Goal: Task Accomplishment & Management: Manage account settings

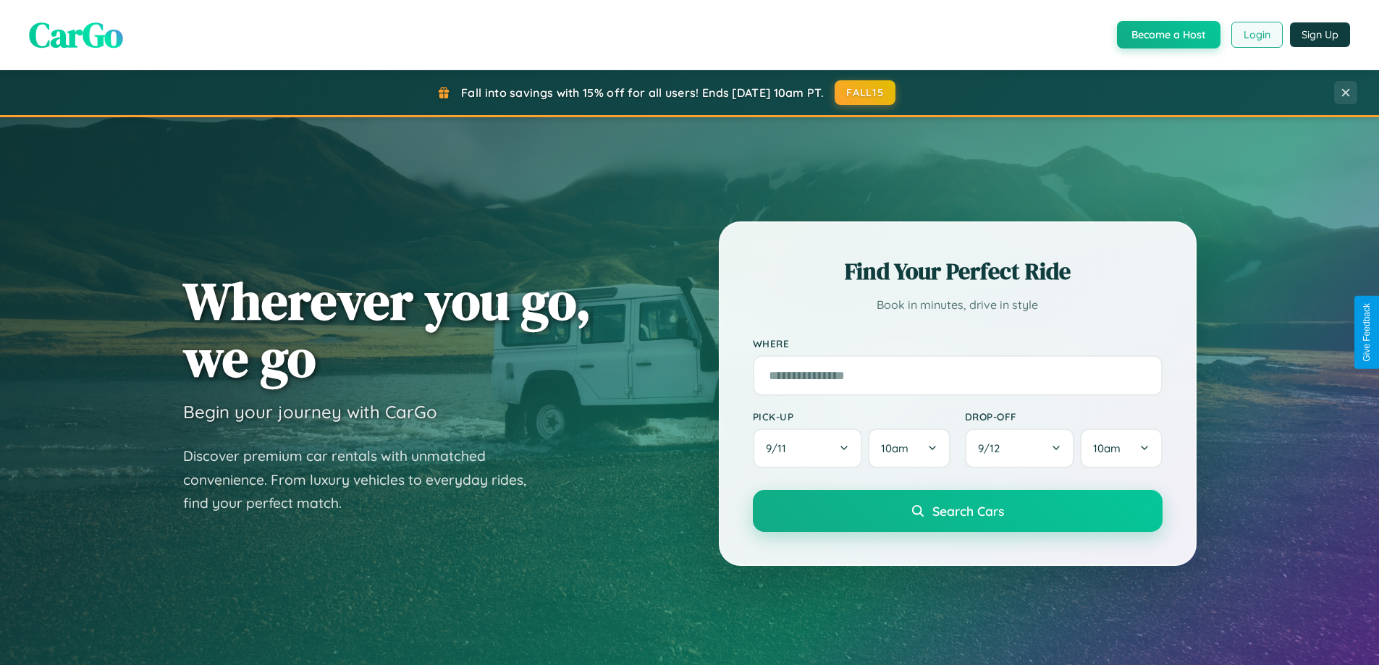
click at [1256, 35] on button "Login" at bounding box center [1256, 35] width 51 height 26
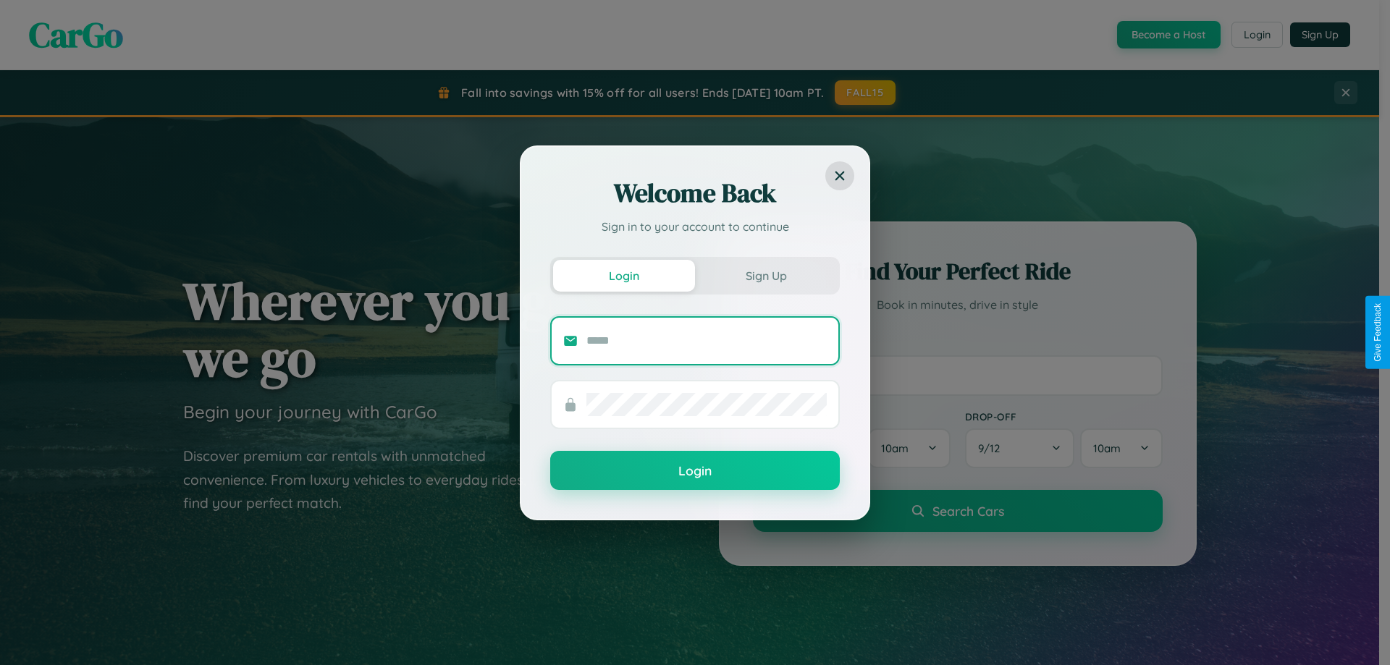
click at [706, 340] on input "text" at bounding box center [706, 340] width 240 height 23
type input "**********"
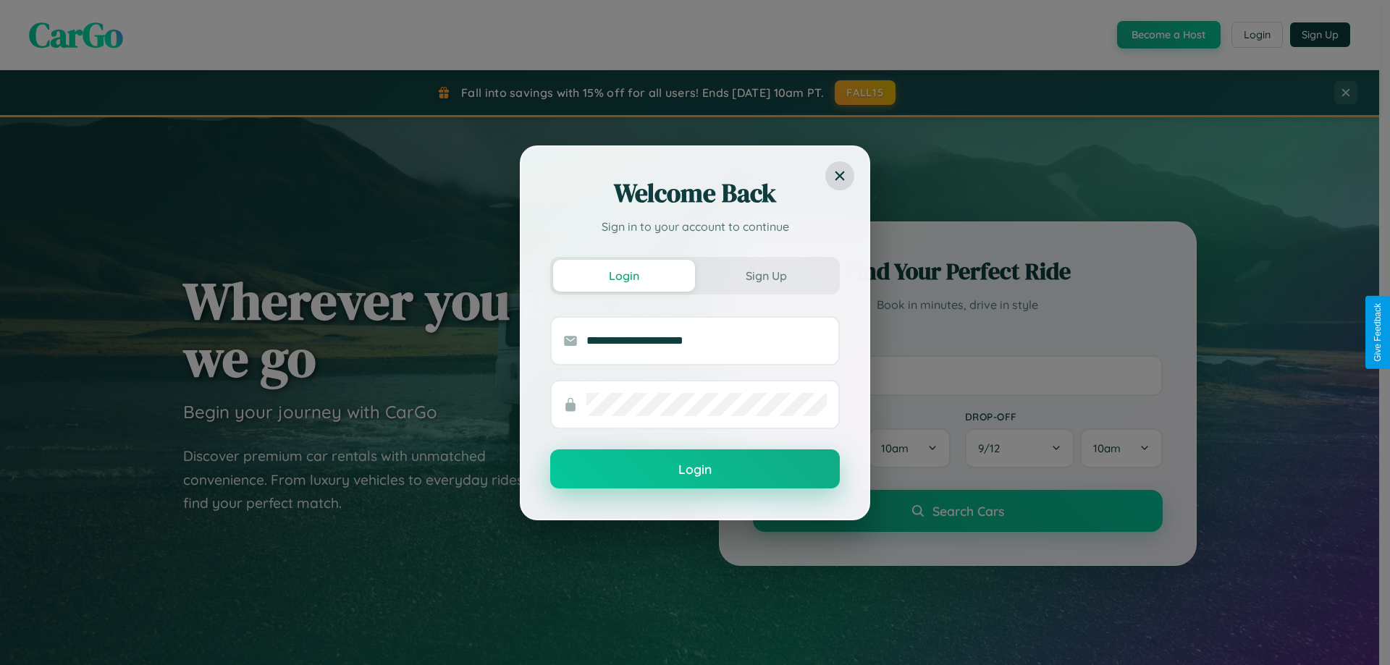
click at [695, 470] on button "Login" at bounding box center [695, 468] width 290 height 39
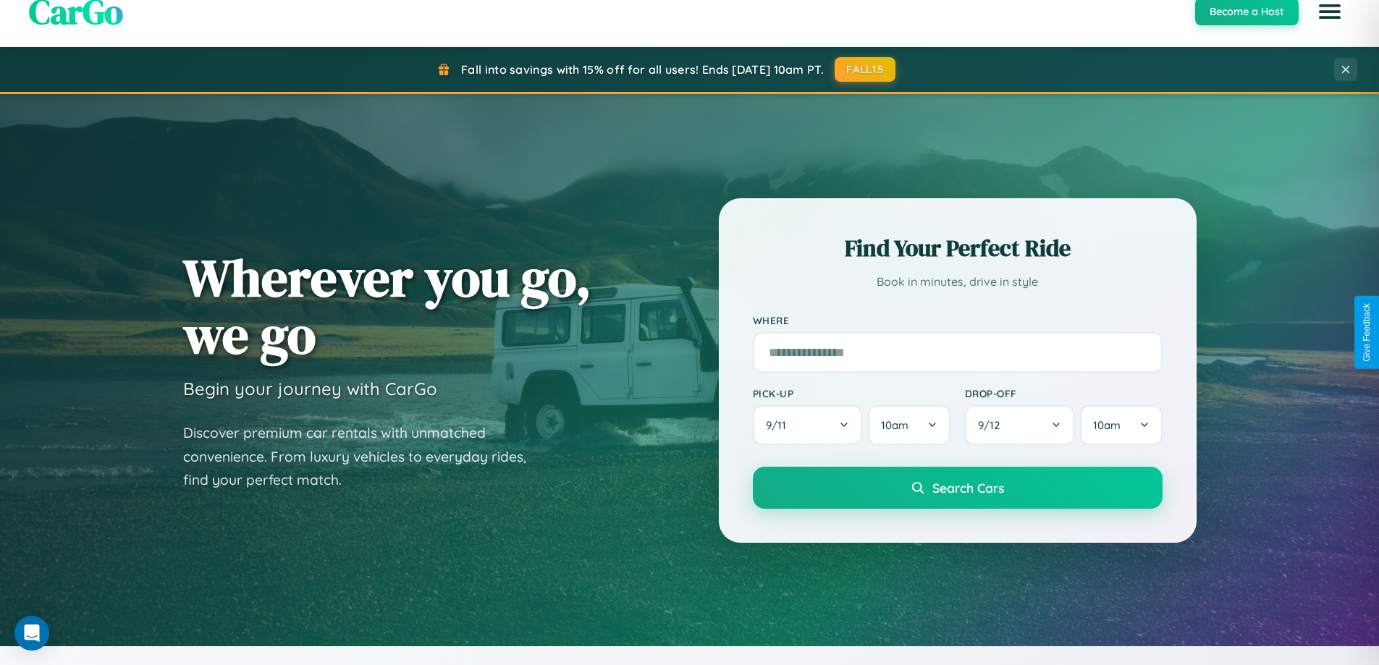
scroll to position [996, 0]
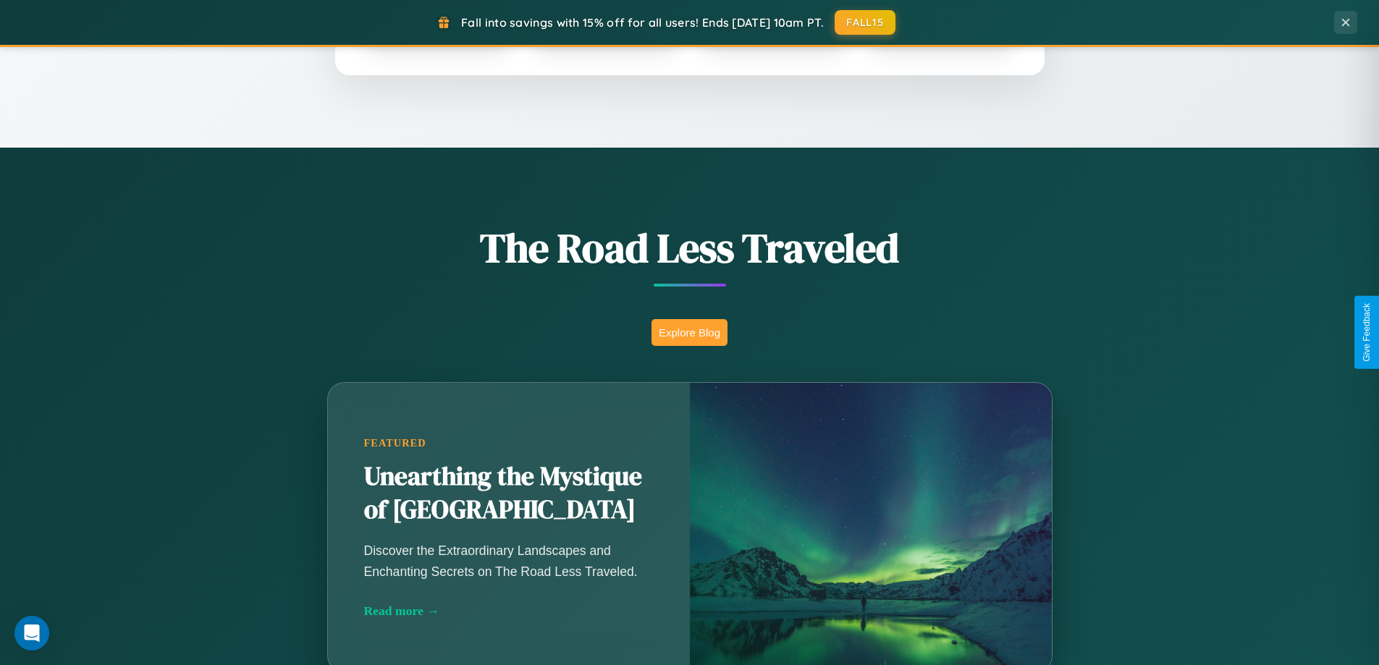
click at [689, 332] on button "Explore Blog" at bounding box center [689, 332] width 76 height 27
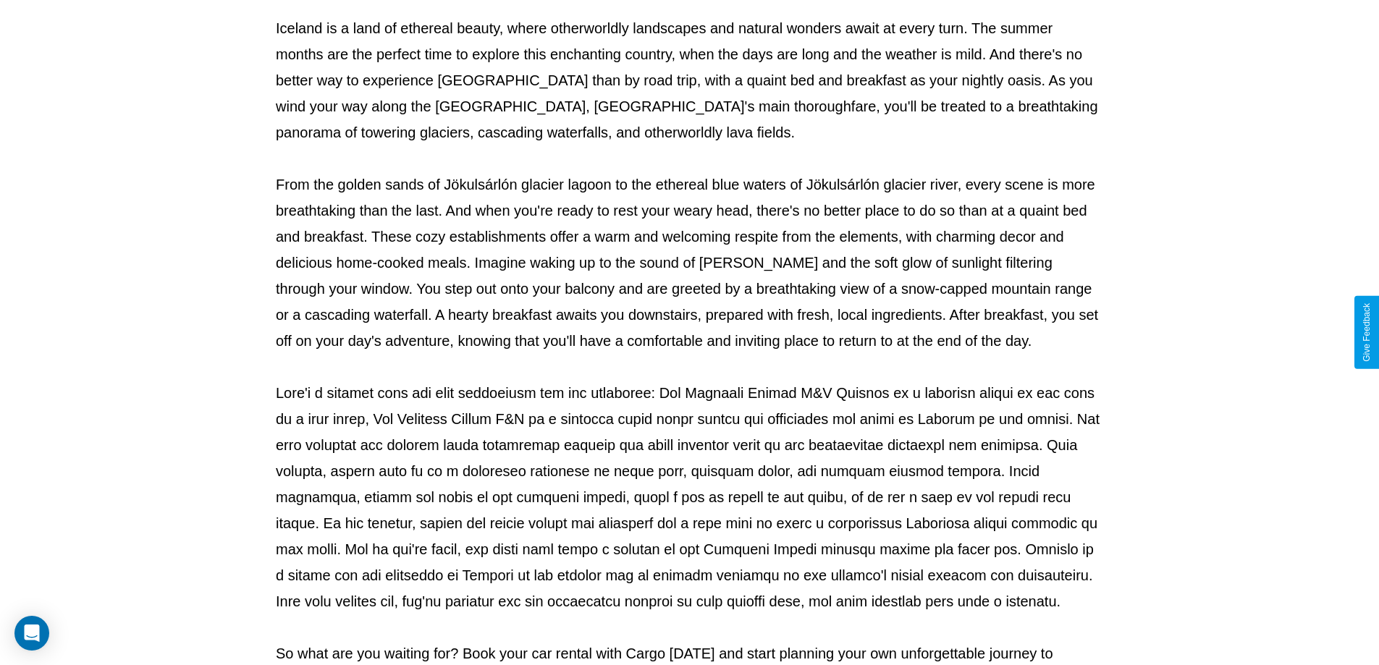
scroll to position [468, 0]
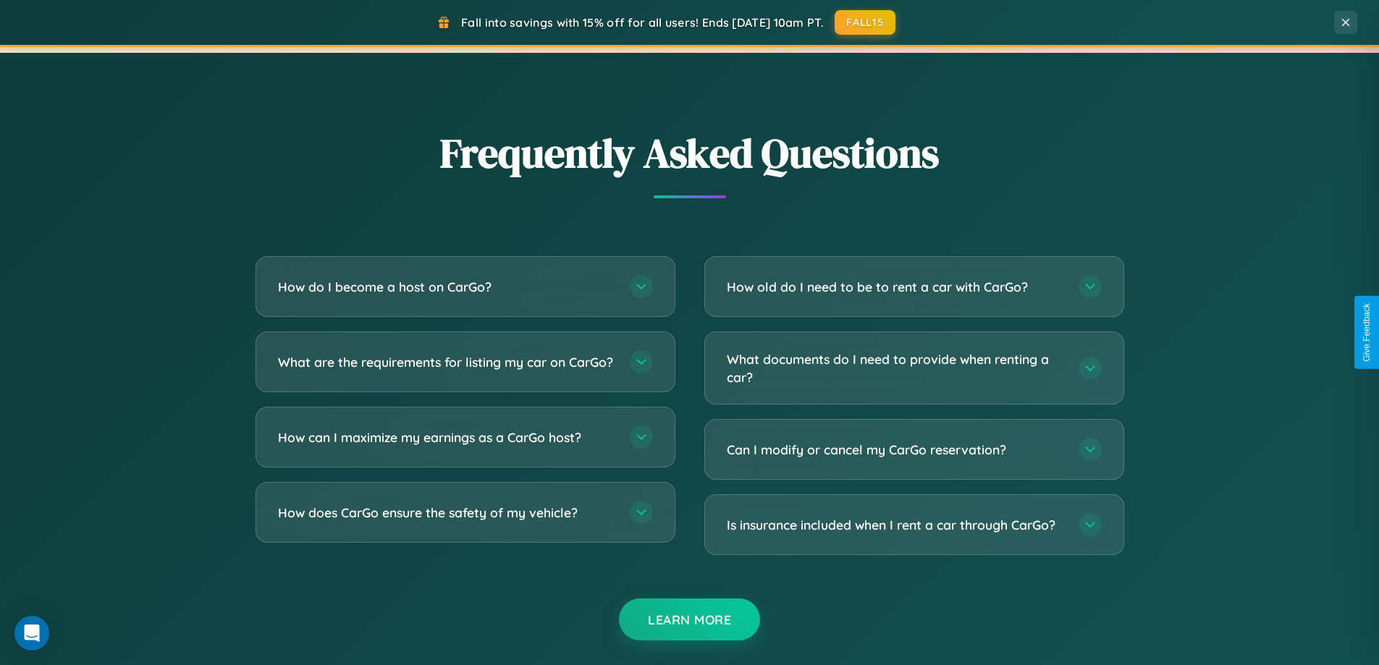
scroll to position [2785, 0]
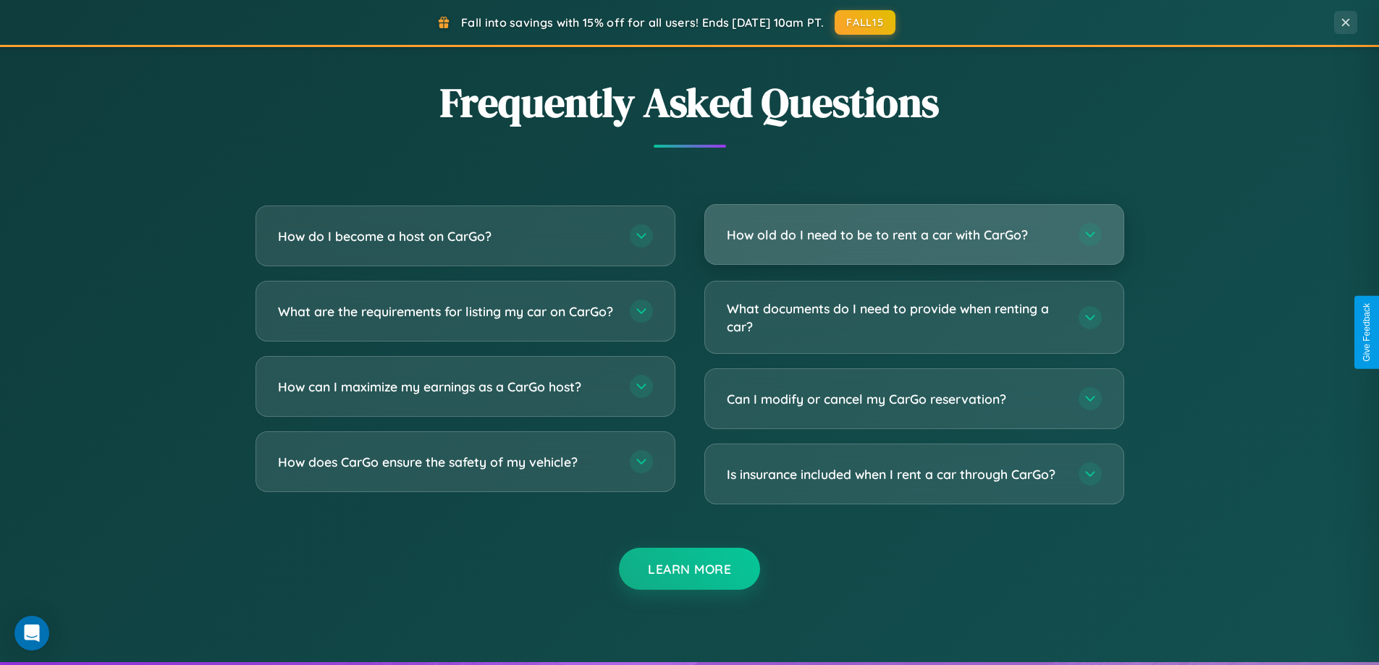
click at [913, 235] on h3 "How old do I need to be to rent a car with CarGo?" at bounding box center [895, 235] width 337 height 18
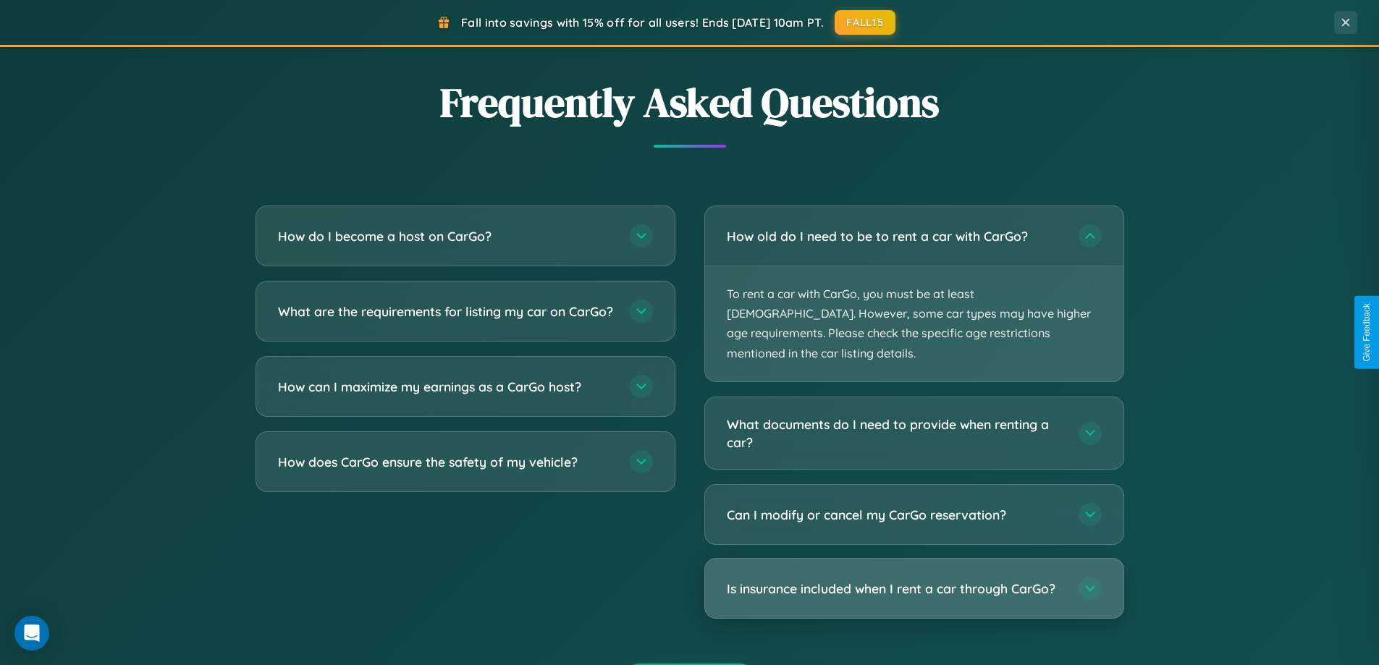
click at [913, 580] on h3 "Is insurance included when I rent a car through CarGo?" at bounding box center [895, 589] width 337 height 18
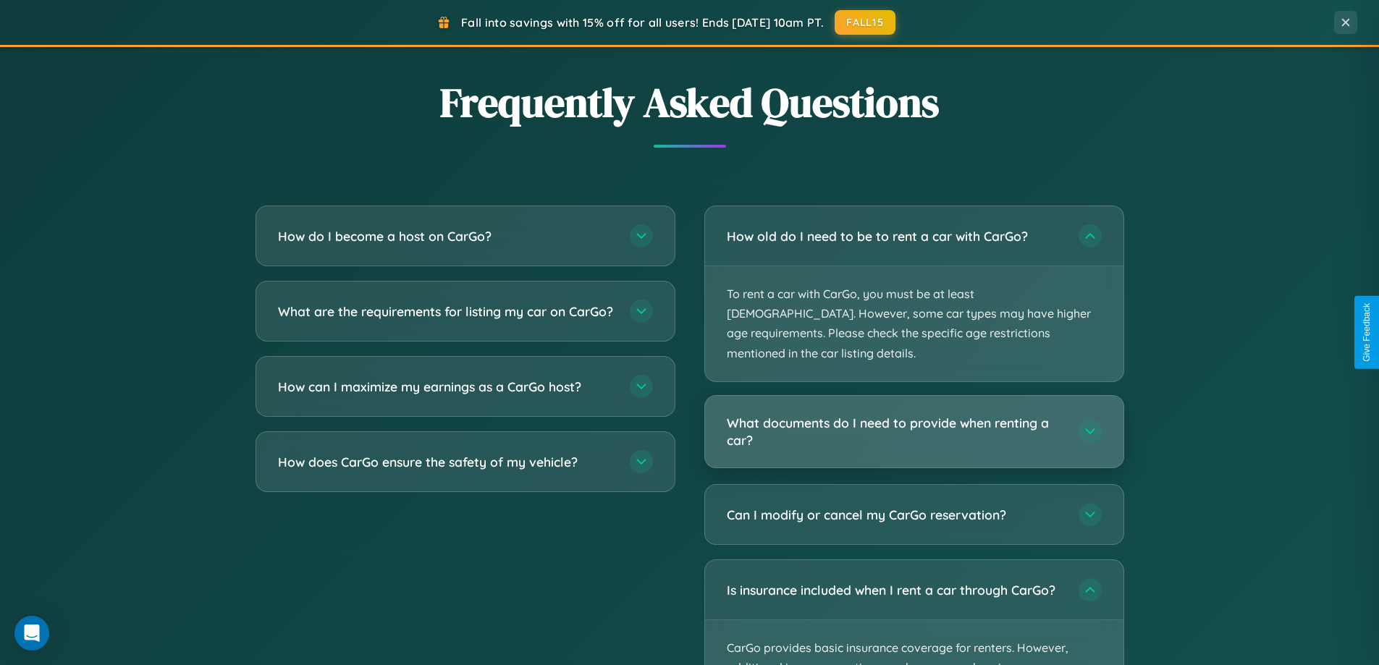
click at [913, 414] on h3 "What documents do I need to provide when renting a car?" at bounding box center [895, 431] width 337 height 35
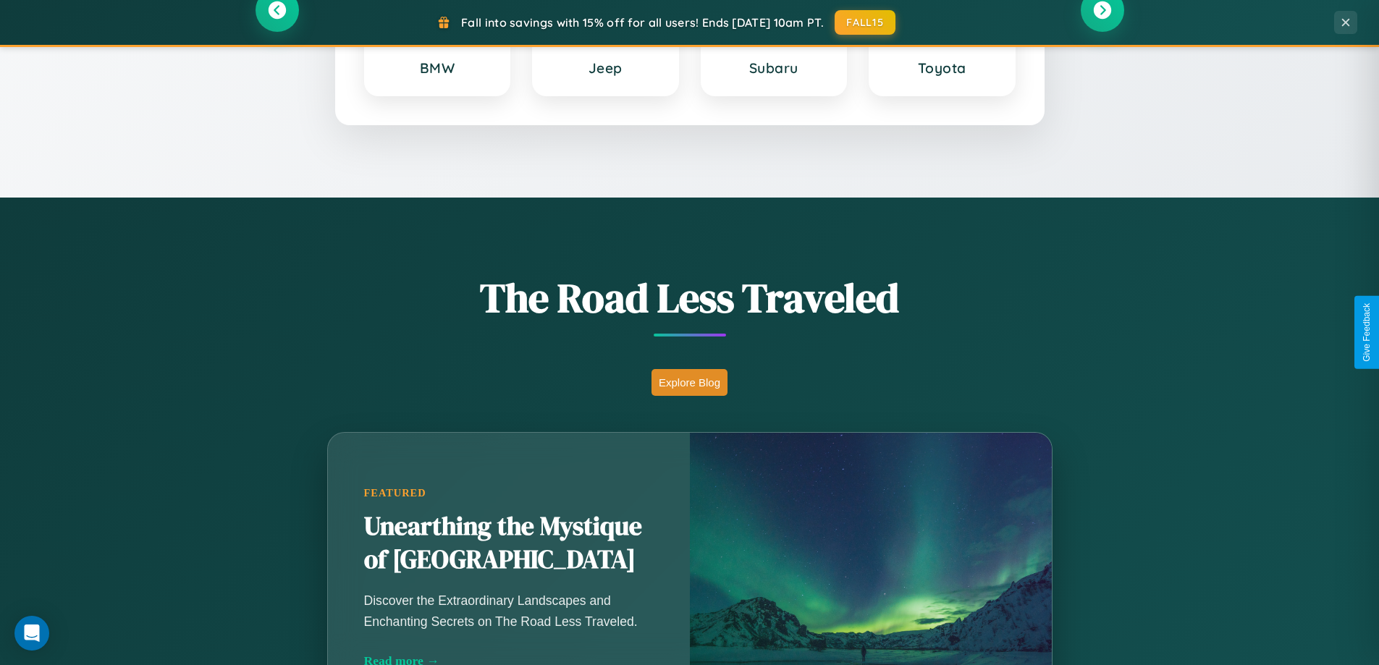
scroll to position [0, 0]
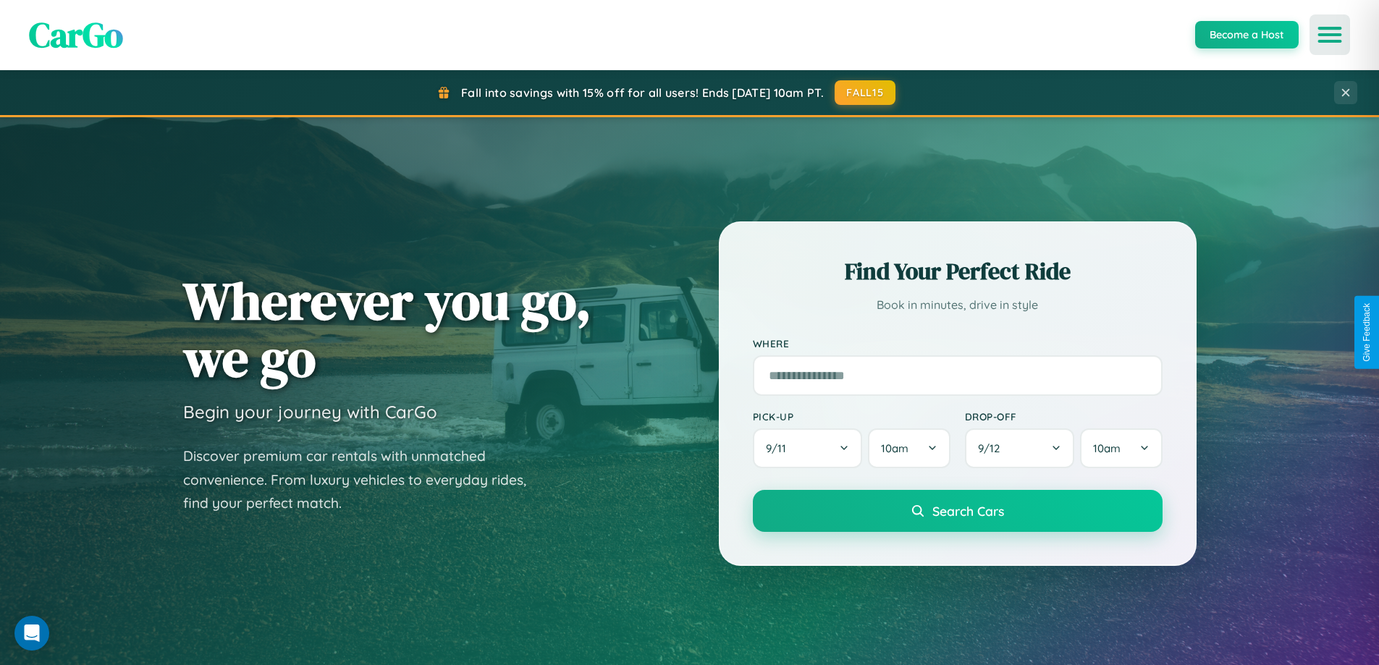
click at [1330, 35] on icon "Open menu" at bounding box center [1330, 34] width 21 height 13
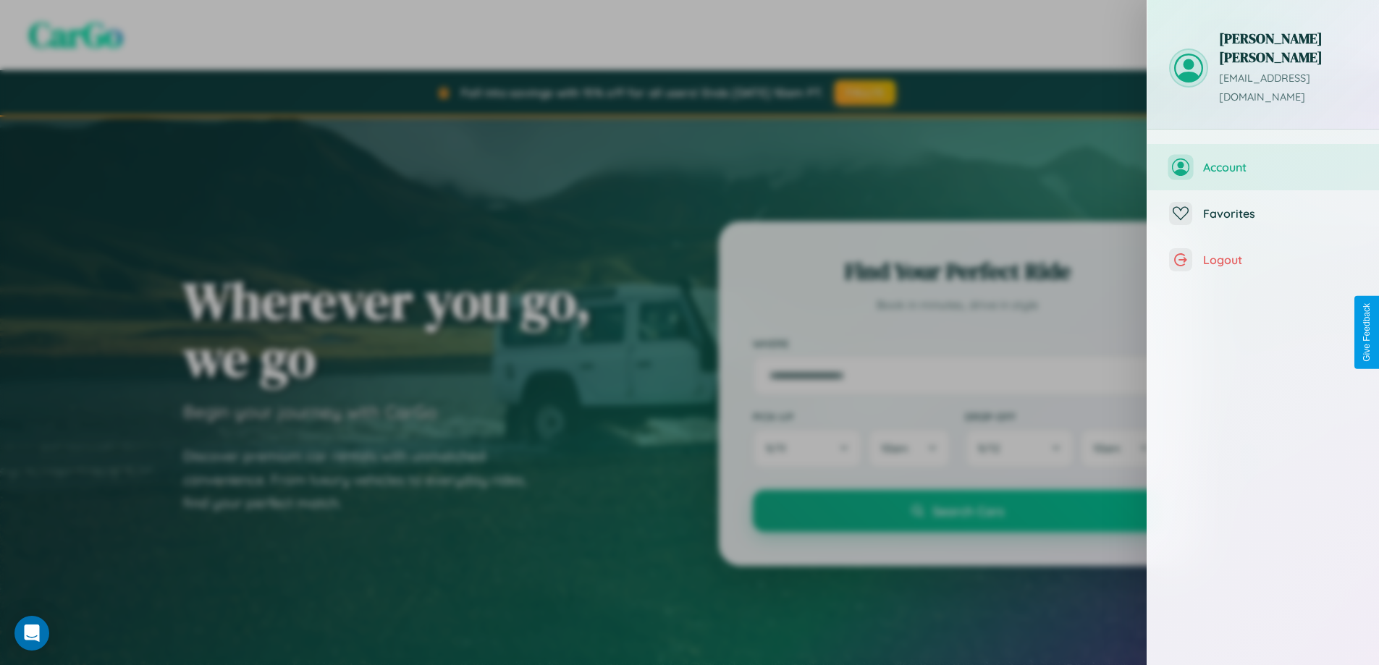
click at [1263, 160] on span "Account" at bounding box center [1280, 167] width 154 height 14
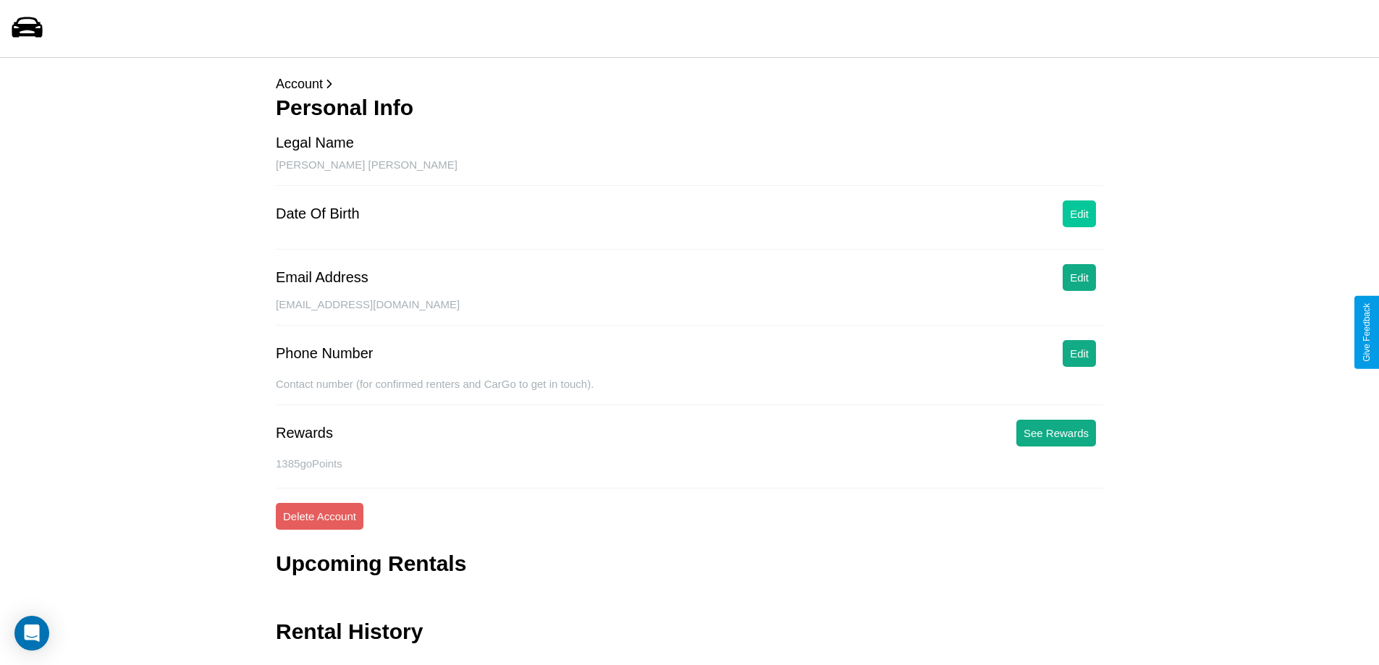
click at [1079, 214] on button "Edit" at bounding box center [1079, 213] width 33 height 27
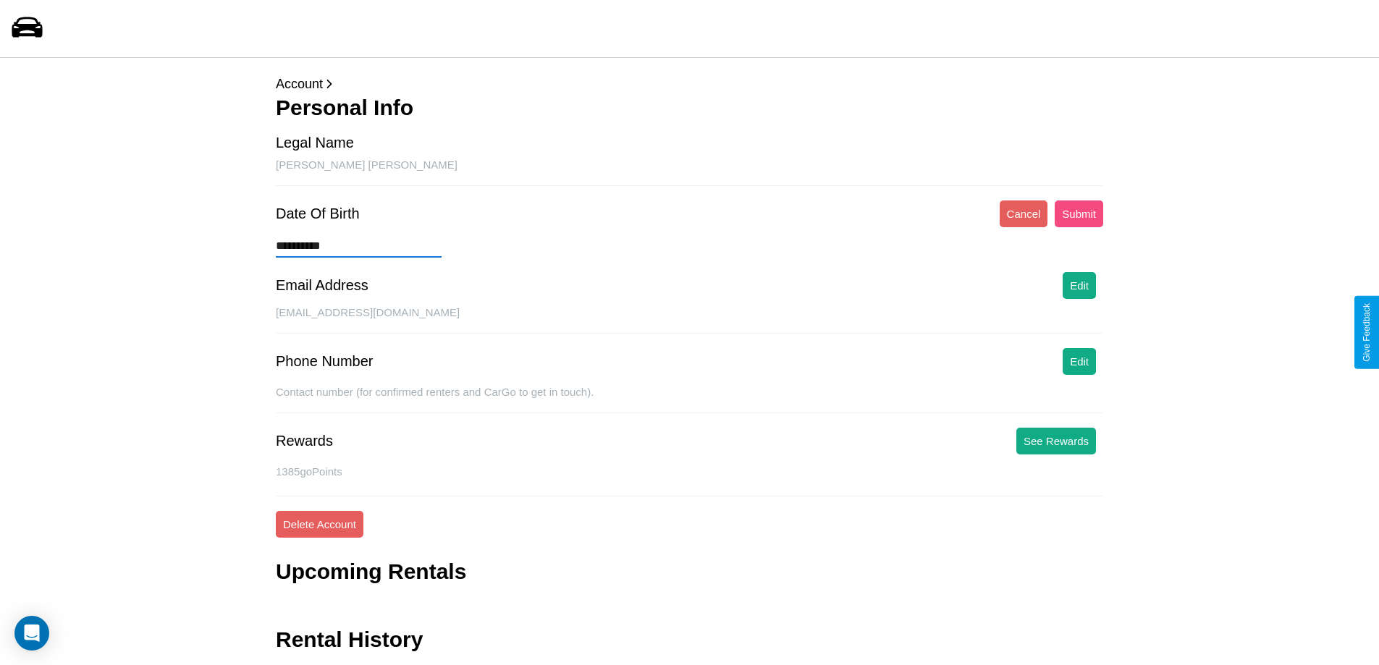
type input "**********"
click at [1078, 214] on button "Submit" at bounding box center [1079, 213] width 48 height 27
